Goal: Find specific page/section: Find specific page/section

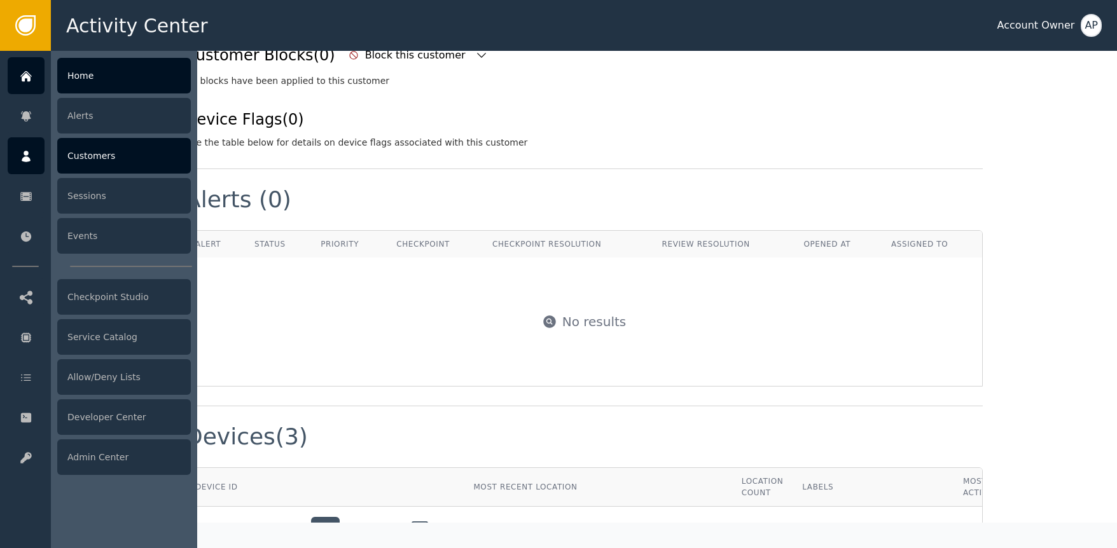
scroll to position [469, 0]
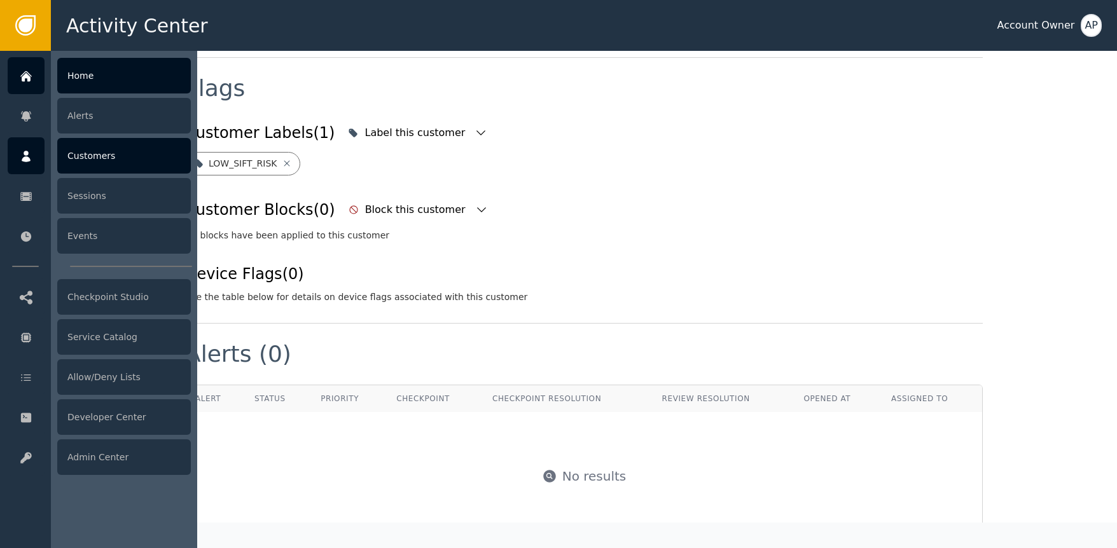
click at [35, 74] on div at bounding box center [26, 75] width 37 height 37
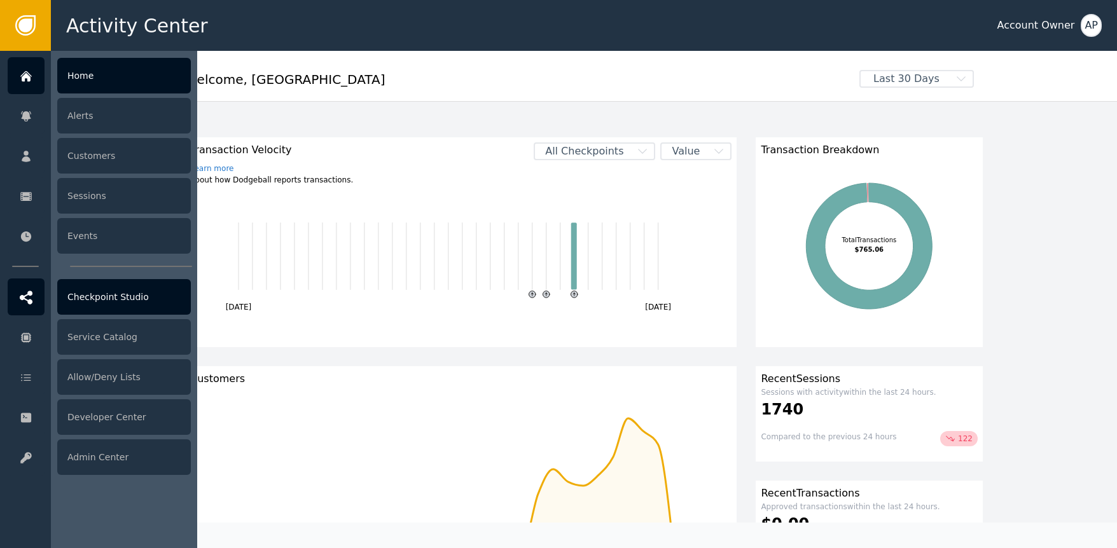
click at [144, 301] on div "Checkpoint Studio" at bounding box center [124, 297] width 134 height 36
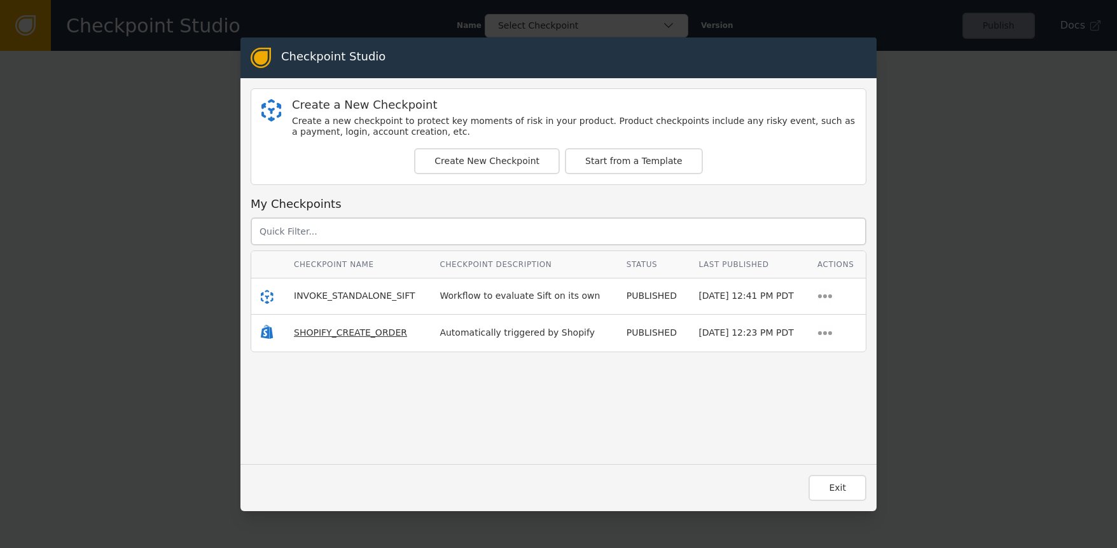
click at [305, 331] on span "SHOPIFY_CREATE_ORDER" at bounding box center [350, 333] width 113 height 10
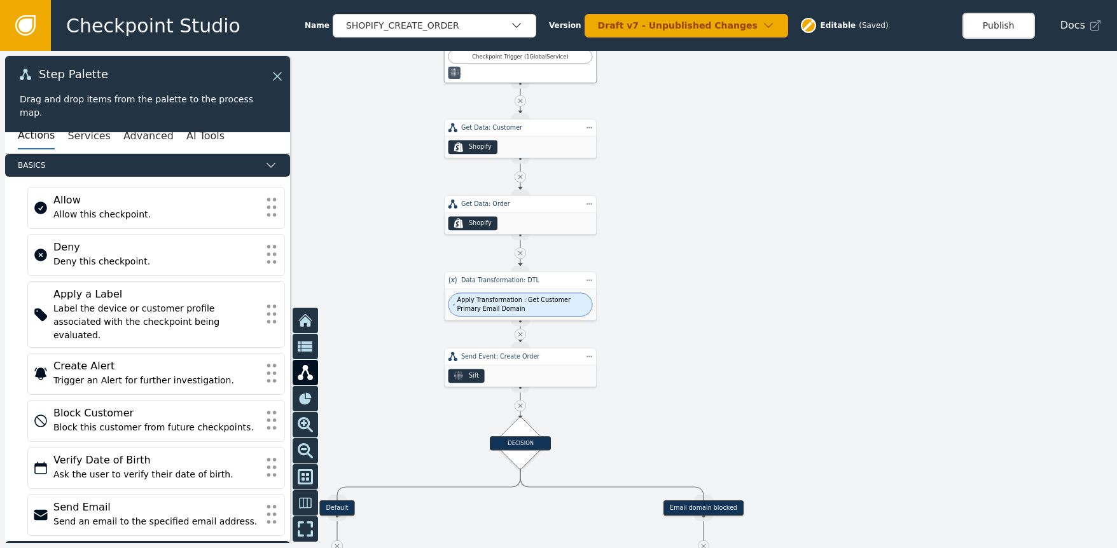
drag, startPoint x: 322, startPoint y: 188, endPoint x: 396, endPoint y: 67, distance: 141.0
click at [396, 62] on div at bounding box center [558, 299] width 1117 height 497
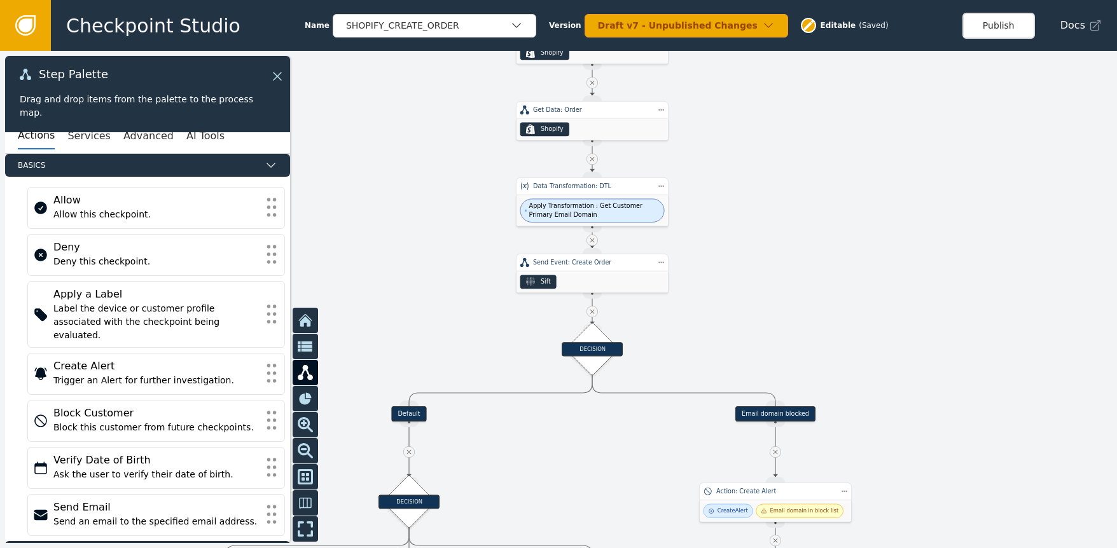
drag, startPoint x: 375, startPoint y: 223, endPoint x: 454, endPoint y: 149, distance: 108.0
click at [446, 139] on div at bounding box center [558, 299] width 1117 height 497
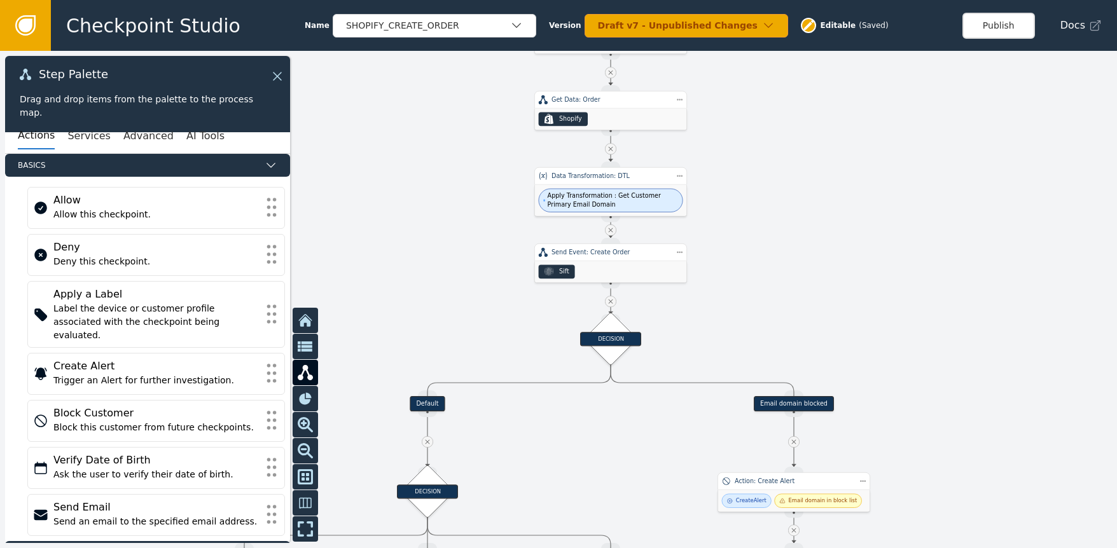
drag, startPoint x: 445, startPoint y: 229, endPoint x: 477, endPoint y: 118, distance: 115.3
click at [498, 115] on div at bounding box center [558, 299] width 1117 height 497
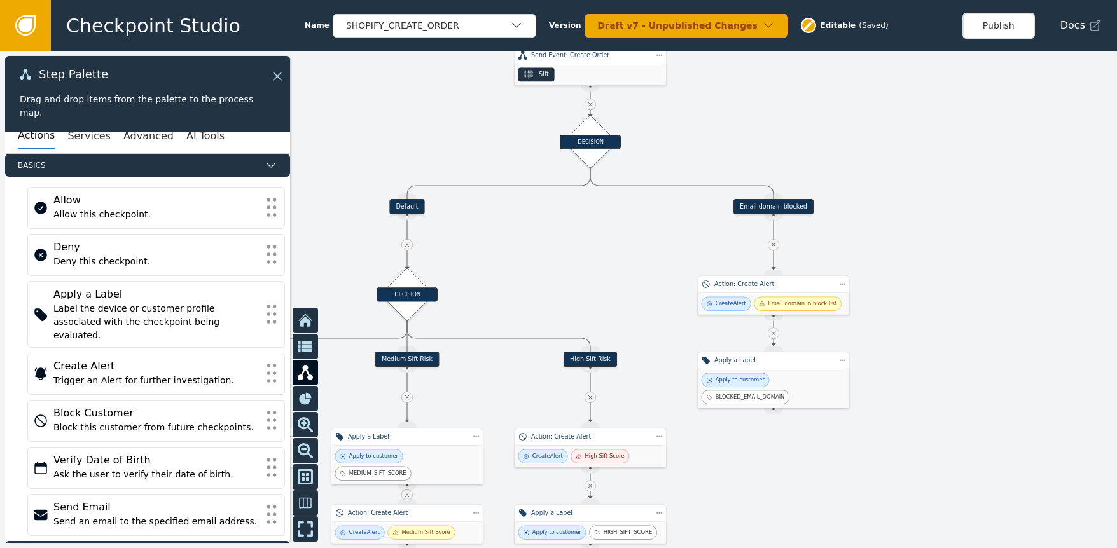
drag, startPoint x: 446, startPoint y: 145, endPoint x: 386, endPoint y: 64, distance: 100.9
click at [370, 1] on div "Checkpoint Studio Name SHOPIFY_CREATE_ORDER Version Draft v7 - Unpublished Chan…" at bounding box center [558, 0] width 1117 height 1
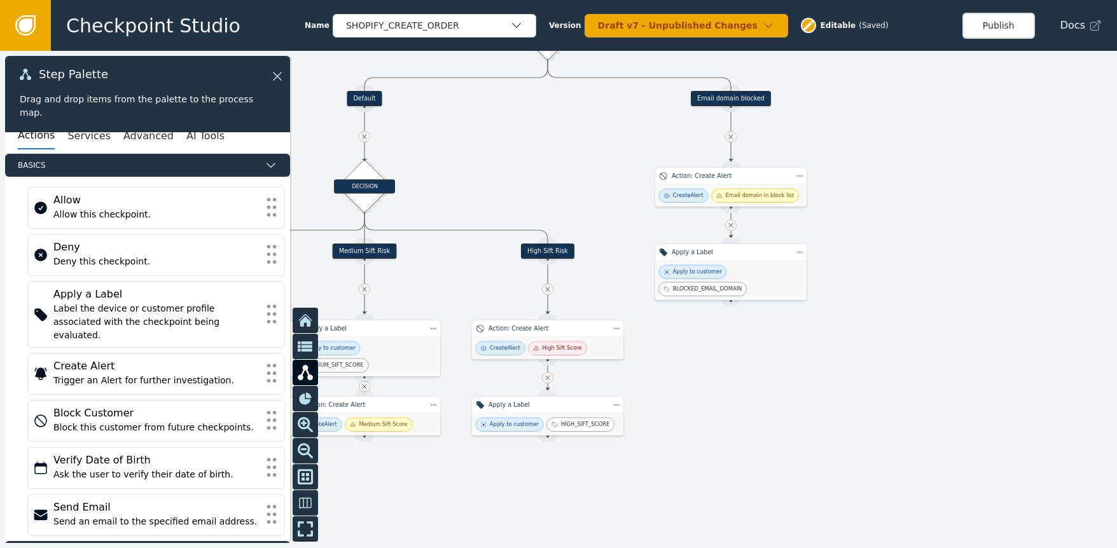
drag, startPoint x: 517, startPoint y: 186, endPoint x: 543, endPoint y: 134, distance: 58.0
click at [532, 110] on div at bounding box center [558, 299] width 1117 height 497
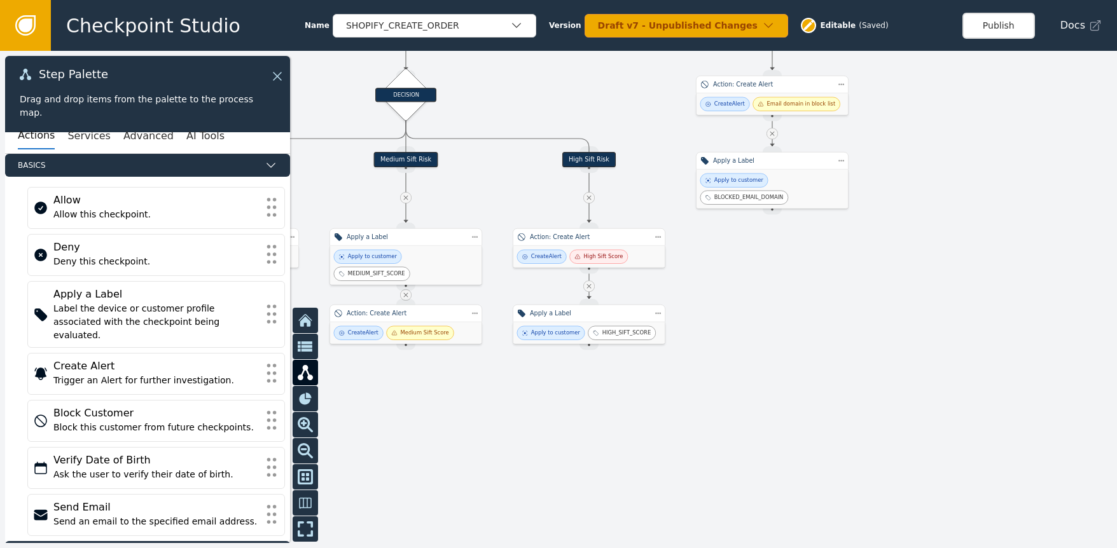
drag, startPoint x: 706, startPoint y: 382, endPoint x: 734, endPoint y: 344, distance: 46.8
click at [736, 354] on div at bounding box center [558, 299] width 1117 height 497
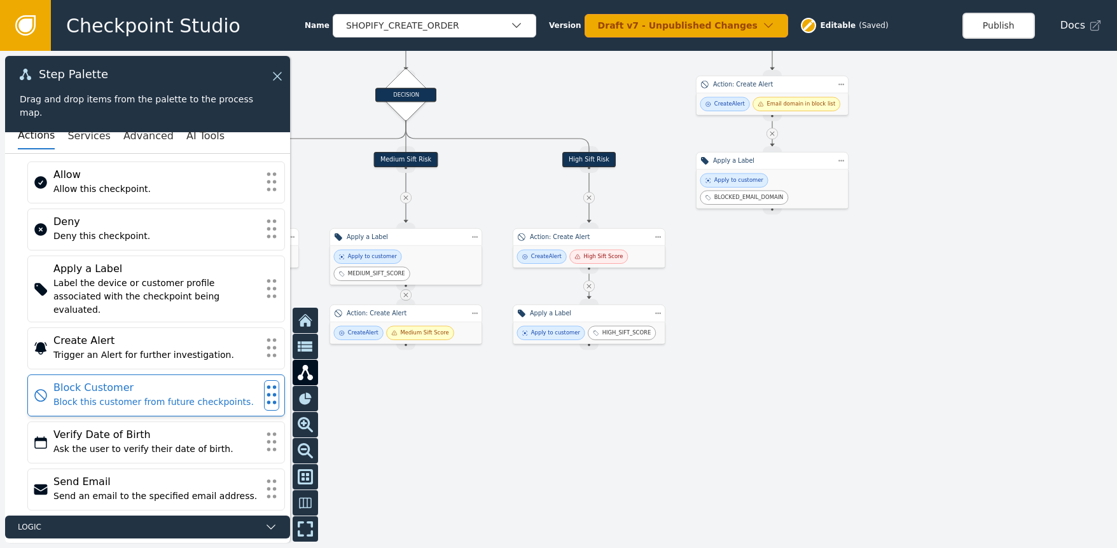
scroll to position [41, 0]
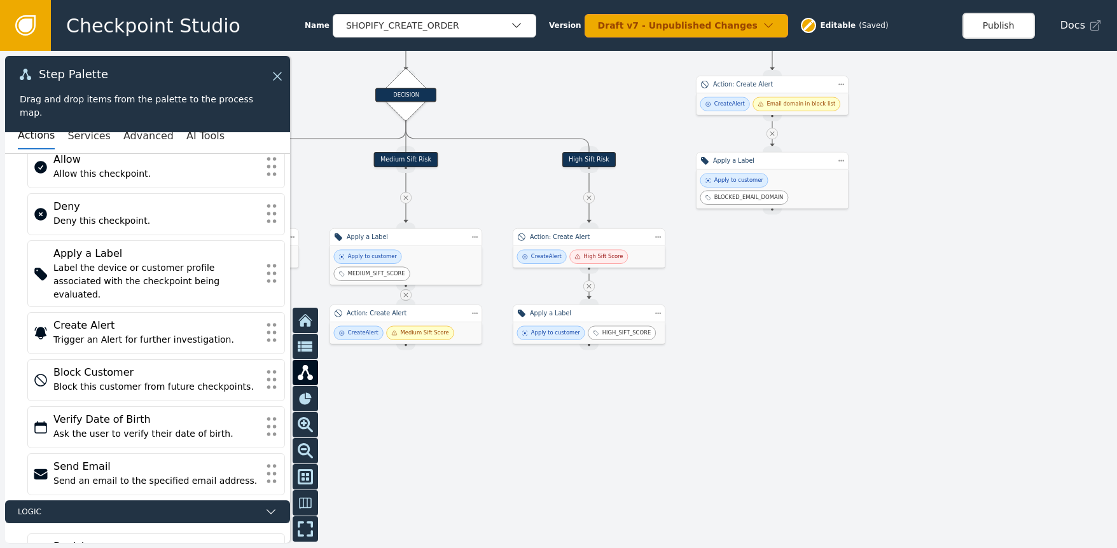
drag, startPoint x: 195, startPoint y: 466, endPoint x: 495, endPoint y: 0, distance: 553.9
